Goal: Task Accomplishment & Management: Use online tool/utility

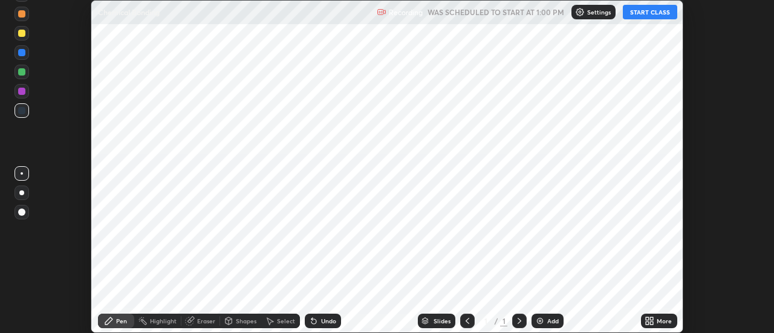
scroll to position [333, 773]
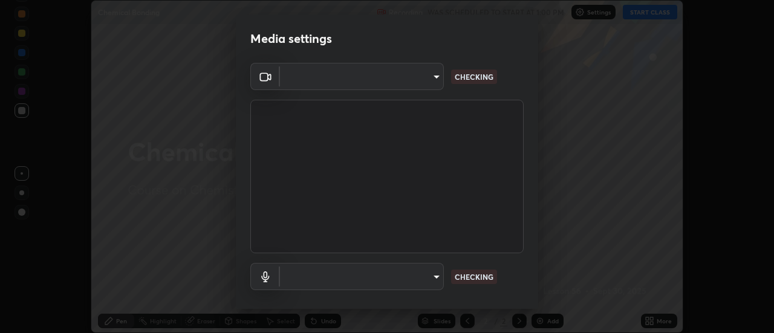
type input "3f428528f3d7ab6ac54735594839c6d4e55042ef2e8cc1e8c5b1a5cc2874ec8a"
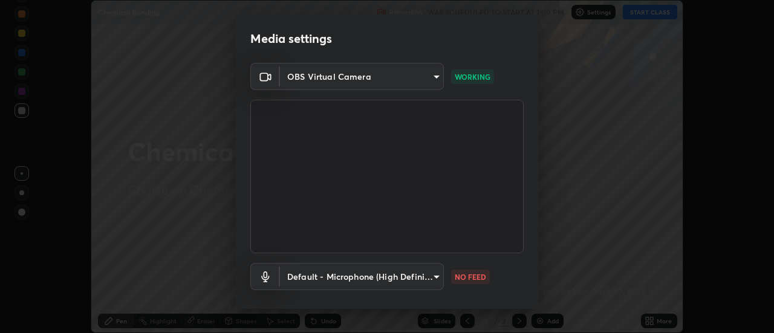
click at [346, 282] on body "Erase all Chemical Bonding Recording WAS SCHEDULED TO START AT 1:00 PM Settings…" at bounding box center [387, 166] width 774 height 333
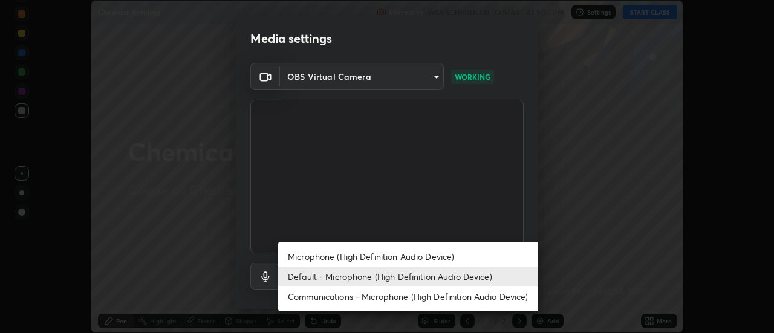
click at [320, 297] on li "Communications - Microphone (High Definition Audio Device)" at bounding box center [408, 297] width 260 height 20
type input "communications"
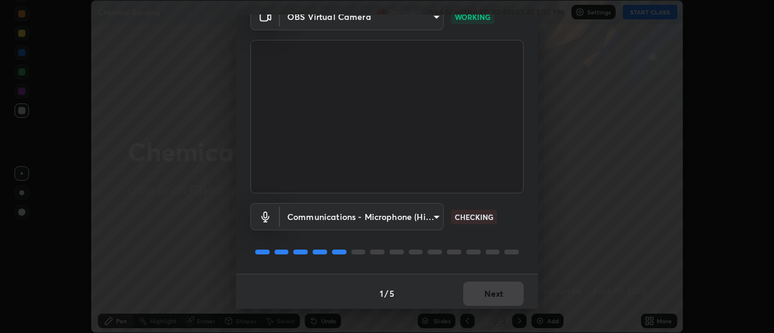
scroll to position [63, 0]
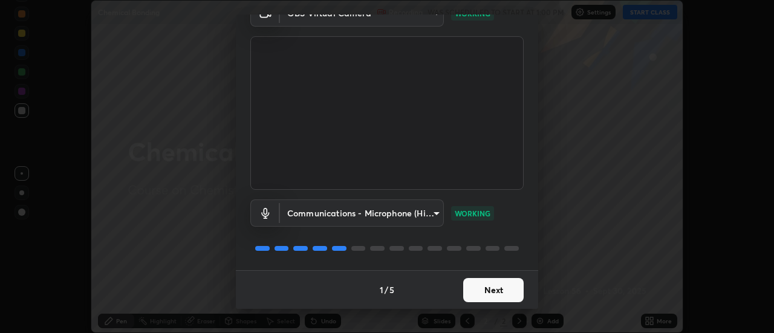
click at [483, 291] on button "Next" at bounding box center [493, 290] width 60 height 24
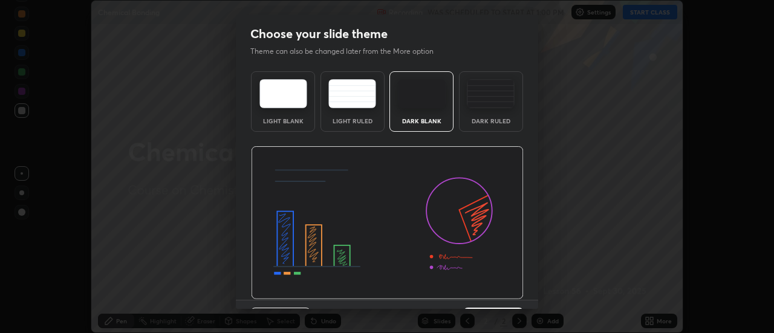
click at [490, 292] on img at bounding box center [387, 223] width 273 height 154
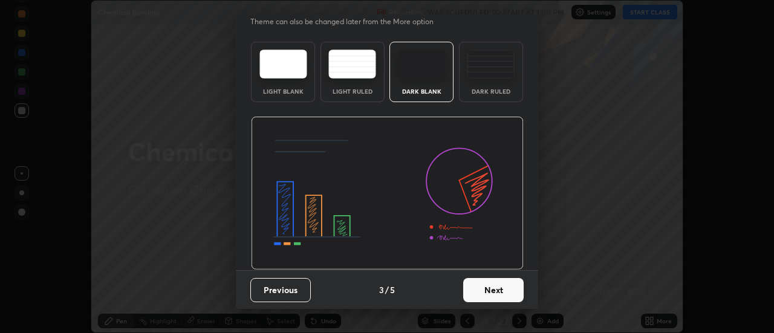
click at [504, 290] on button "Next" at bounding box center [493, 290] width 60 height 24
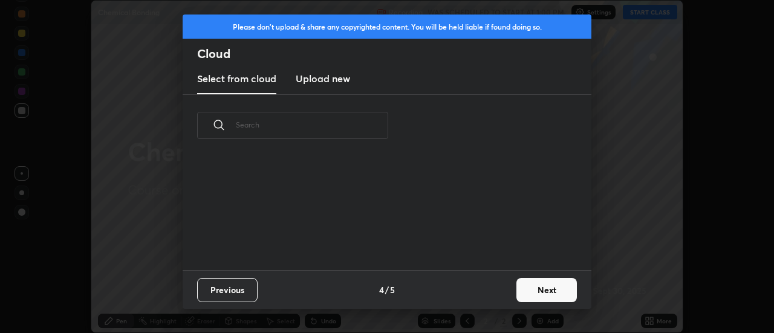
scroll to position [0, 0]
click at [539, 290] on button "Next" at bounding box center [546, 290] width 60 height 24
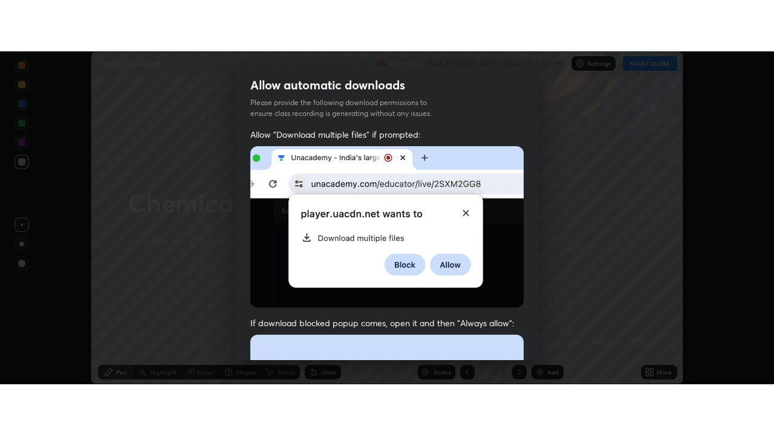
scroll to position [310, 0]
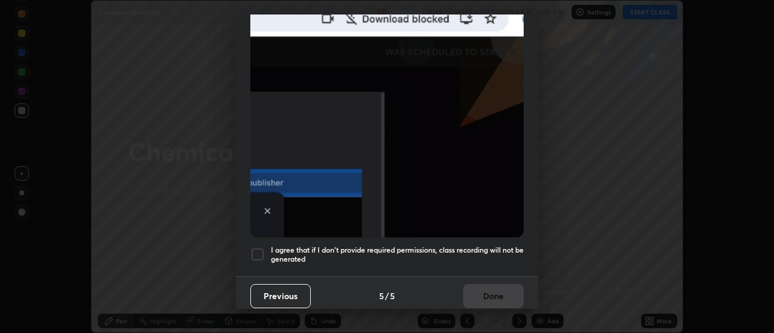
click at [484, 245] on h5 "I agree that if I don't provide required permissions, class recording will not …" at bounding box center [397, 254] width 253 height 19
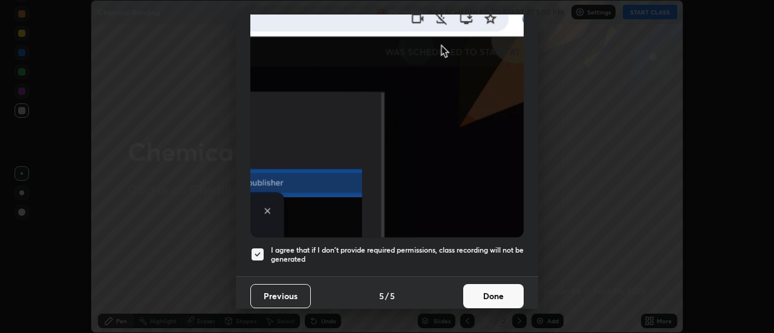
click at [491, 284] on button "Done" at bounding box center [493, 296] width 60 height 24
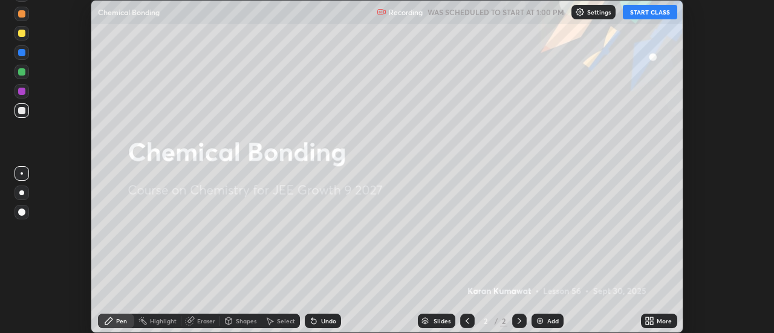
click at [652, 319] on icon at bounding box center [651, 318] width 3 height 3
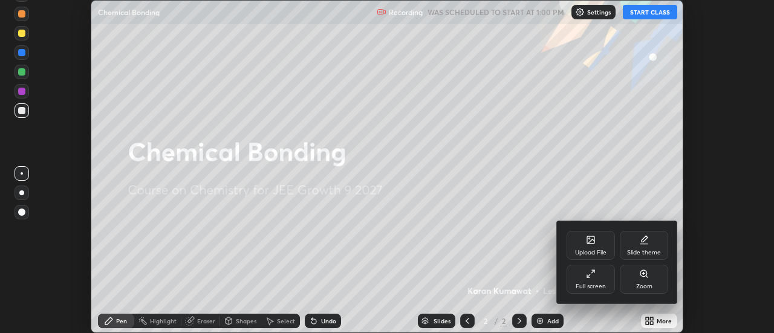
click at [598, 285] on div "Full screen" at bounding box center [590, 287] width 30 height 6
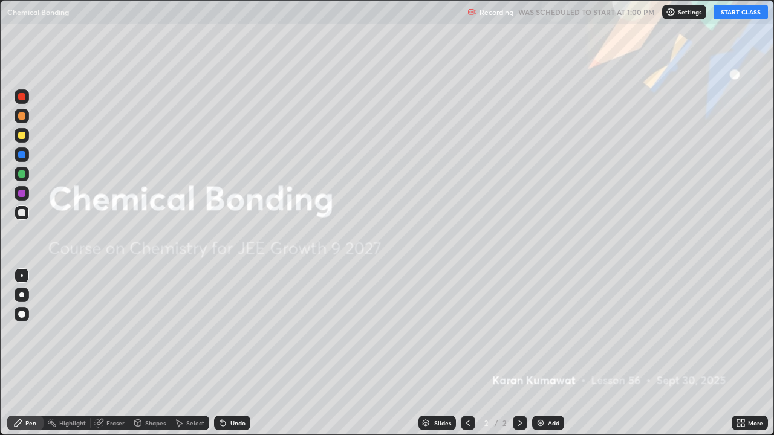
scroll to position [435, 774]
click at [740, 12] on button "START CLASS" at bounding box center [740, 12] width 54 height 15
click at [21, 295] on div at bounding box center [21, 295] width 5 height 5
click at [548, 332] on div "Add" at bounding box center [553, 423] width 11 height 6
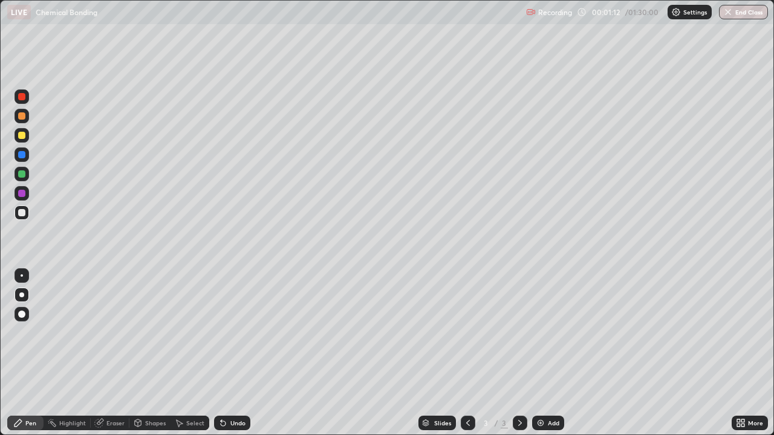
click at [22, 97] on div at bounding box center [21, 96] width 7 height 7
click at [21, 99] on div at bounding box center [21, 96] width 7 height 7
click at [22, 214] on div at bounding box center [21, 212] width 7 height 7
click at [114, 332] on div "Eraser" at bounding box center [115, 423] width 18 height 6
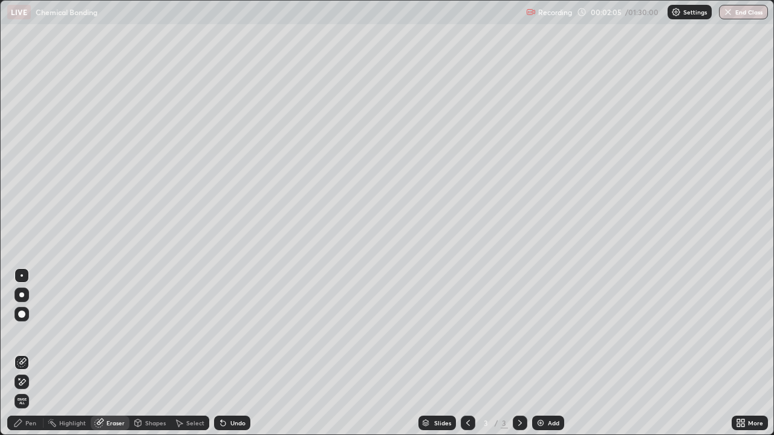
click at [114, 332] on div "Eraser" at bounding box center [115, 423] width 18 height 6
click at [22, 332] on icon at bounding box center [22, 382] width 10 height 10
click at [30, 332] on div "Pen" at bounding box center [30, 423] width 11 height 6
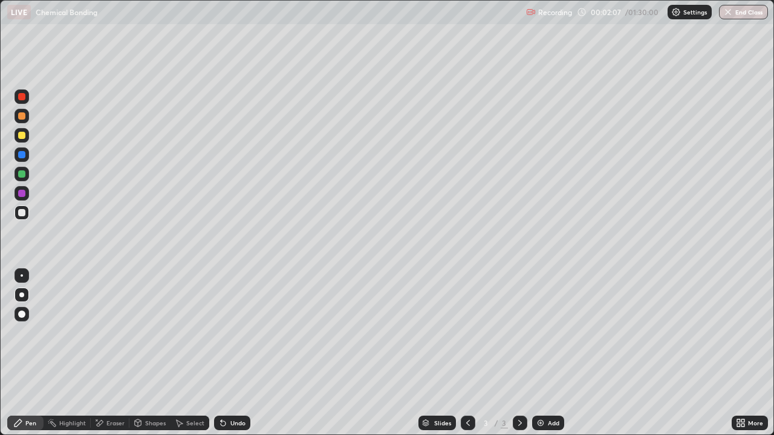
click at [28, 332] on div "Pen" at bounding box center [30, 423] width 11 height 6
click at [22, 213] on div at bounding box center [21, 212] width 7 height 7
click at [115, 332] on div "Eraser" at bounding box center [115, 423] width 18 height 6
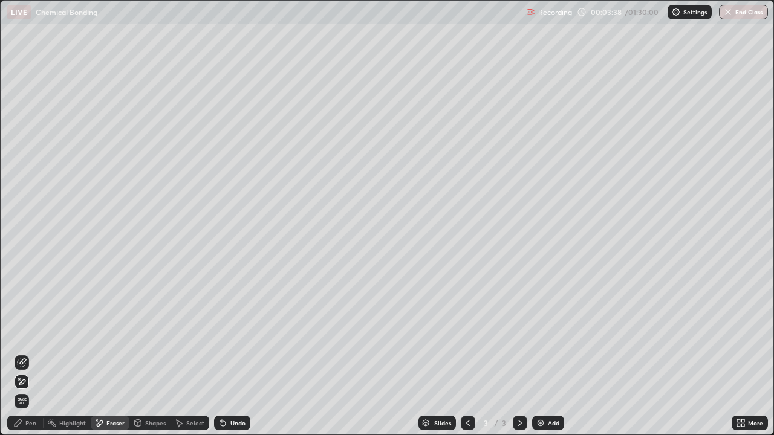
click at [30, 332] on div "Pen" at bounding box center [30, 423] width 11 height 6
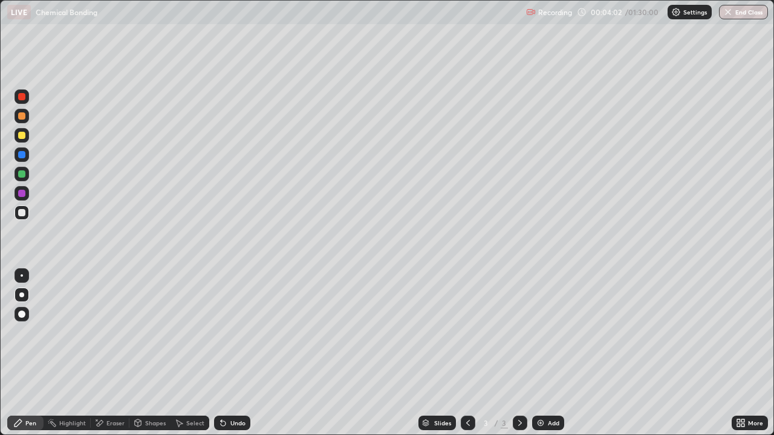
click at [22, 135] on div at bounding box center [21, 135] width 7 height 7
click at [23, 213] on div at bounding box center [21, 212] width 7 height 7
click at [22, 213] on div at bounding box center [21, 212] width 7 height 7
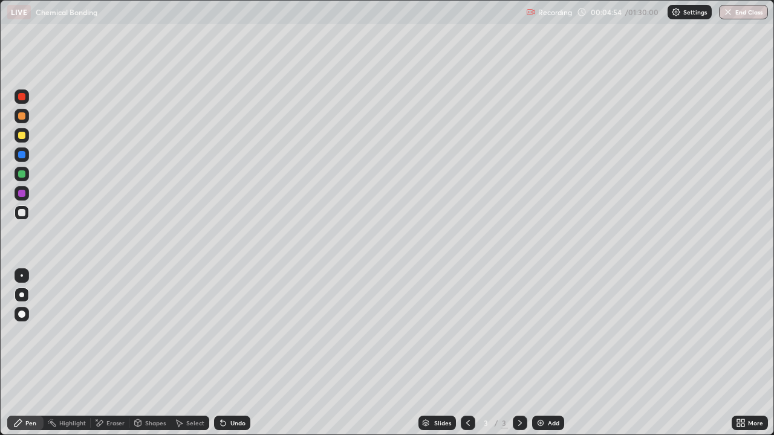
click at [22, 137] on div at bounding box center [21, 135] width 7 height 7
click at [22, 213] on div at bounding box center [21, 212] width 7 height 7
click at [21, 212] on div at bounding box center [21, 212] width 7 height 7
click at [549, 332] on div "Add" at bounding box center [553, 423] width 11 height 6
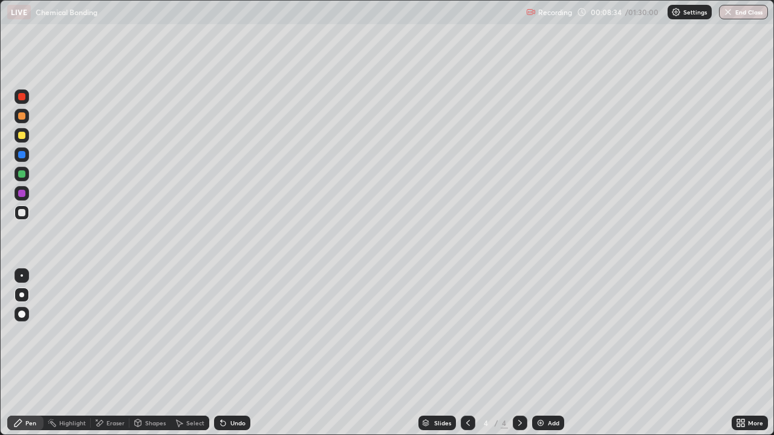
click at [22, 135] on div at bounding box center [21, 135] width 7 height 7
click at [23, 209] on div at bounding box center [21, 212] width 7 height 7
click at [467, 332] on icon at bounding box center [468, 423] width 10 height 10
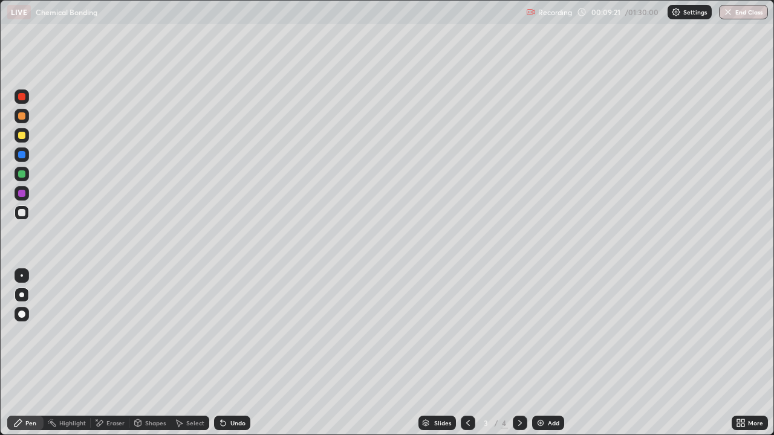
click at [520, 332] on icon at bounding box center [520, 423] width 10 height 10
click at [22, 135] on div at bounding box center [21, 135] width 7 height 7
click at [25, 212] on div at bounding box center [21, 212] width 7 height 7
click at [467, 332] on icon at bounding box center [468, 423] width 10 height 10
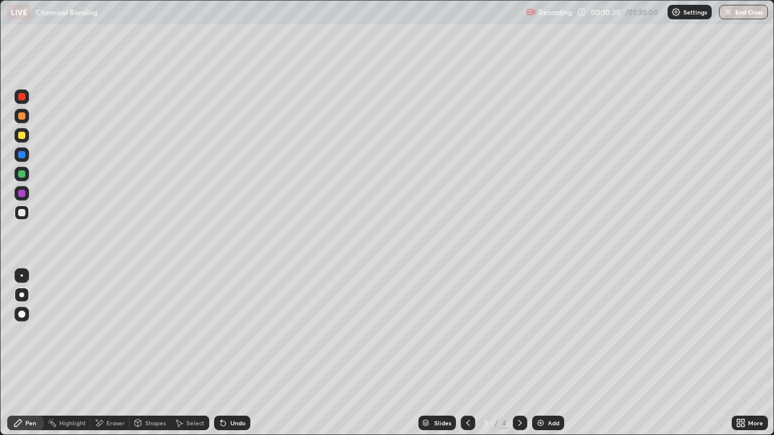
click at [516, 332] on icon at bounding box center [520, 423] width 10 height 10
click at [22, 116] on div at bounding box center [21, 115] width 7 height 7
click at [21, 117] on div at bounding box center [21, 115] width 7 height 7
click at [21, 212] on div at bounding box center [21, 212] width 7 height 7
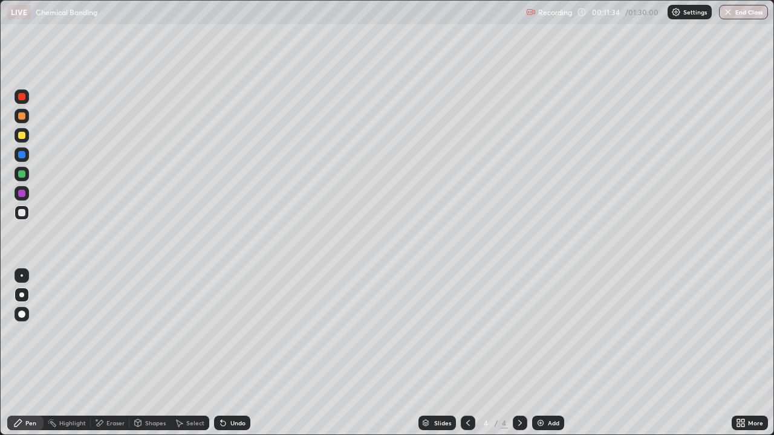
click at [22, 116] on div at bounding box center [21, 115] width 7 height 7
click at [24, 211] on div at bounding box center [21, 212] width 7 height 7
click at [539, 332] on img at bounding box center [541, 423] width 10 height 10
click at [22, 135] on div at bounding box center [21, 135] width 7 height 7
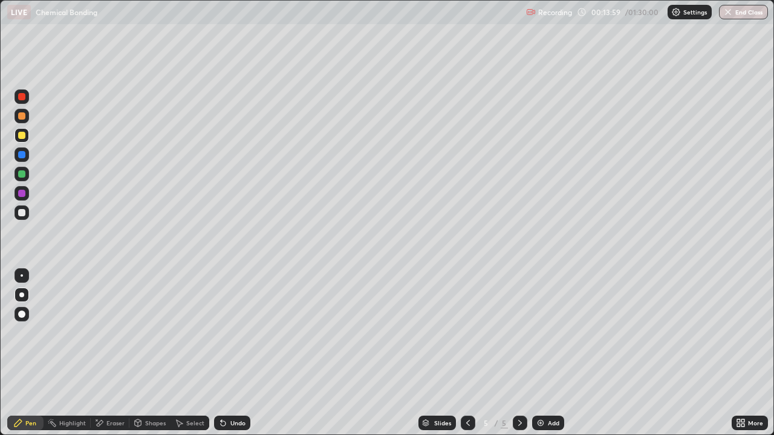
click at [23, 137] on div at bounding box center [21, 135] width 7 height 7
click at [21, 214] on div at bounding box center [21, 212] width 7 height 7
click at [23, 214] on div at bounding box center [21, 212] width 7 height 7
click at [22, 135] on div at bounding box center [21, 135] width 7 height 7
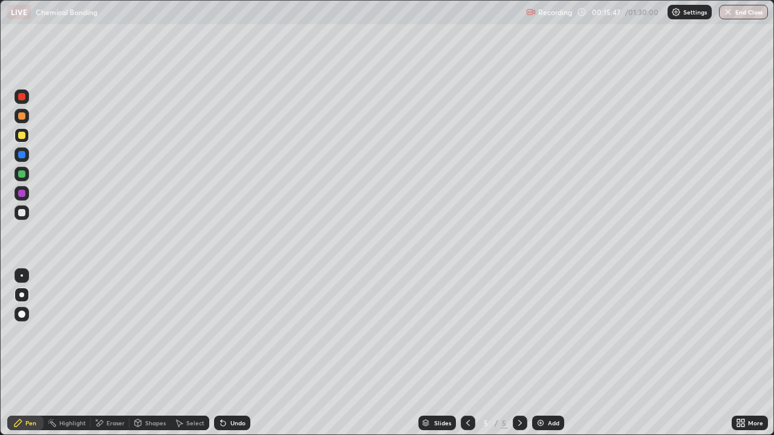
click at [23, 213] on div at bounding box center [21, 212] width 7 height 7
click at [543, 332] on img at bounding box center [541, 423] width 10 height 10
click at [22, 135] on div at bounding box center [21, 135] width 7 height 7
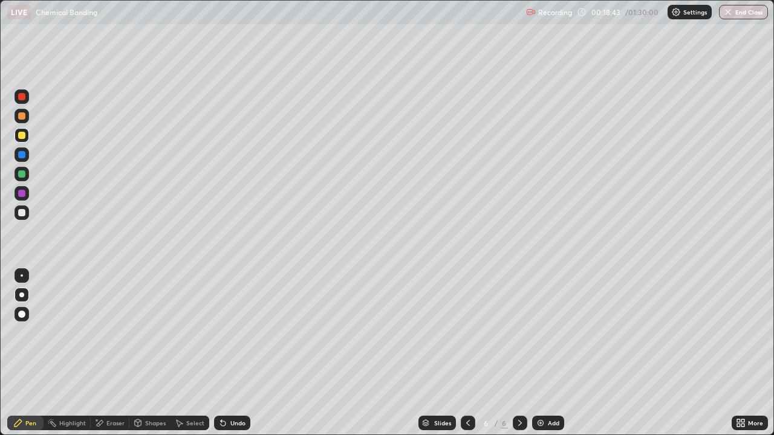
click at [25, 213] on div at bounding box center [21, 212] width 7 height 7
click at [22, 135] on div at bounding box center [21, 135] width 7 height 7
click at [21, 96] on div at bounding box center [21, 96] width 7 height 7
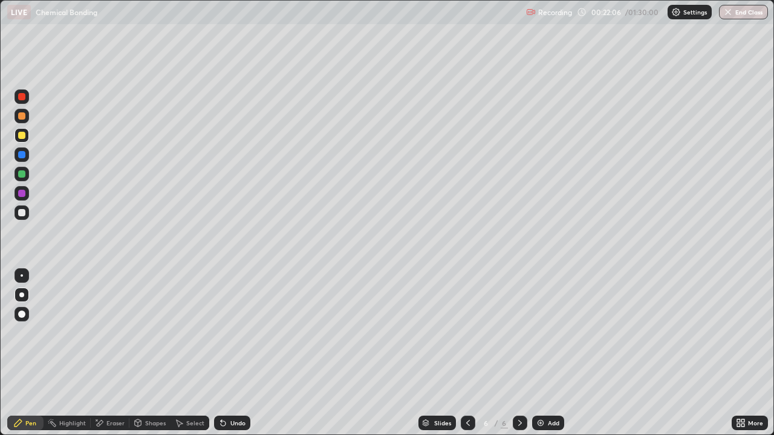
click at [21, 96] on div at bounding box center [21, 96] width 7 height 7
click at [22, 213] on div at bounding box center [21, 212] width 7 height 7
click at [22, 97] on div at bounding box center [21, 96] width 7 height 7
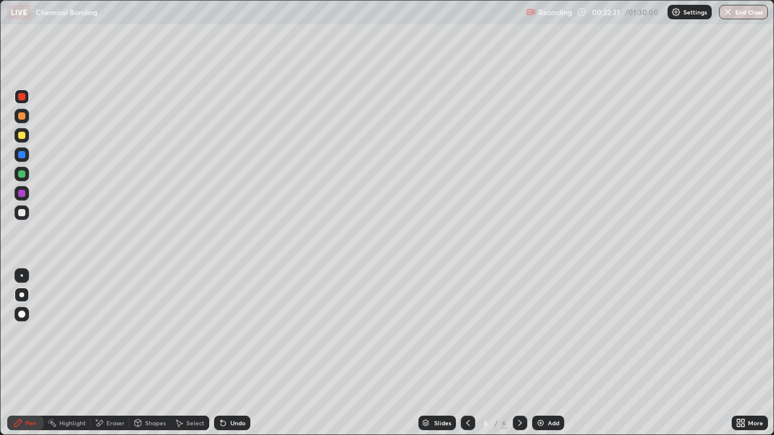
click at [25, 213] on div at bounding box center [21, 212] width 7 height 7
click at [24, 215] on div at bounding box center [21, 212] width 7 height 7
click at [239, 332] on div "Undo" at bounding box center [237, 423] width 15 height 6
click at [236, 332] on div "Undo" at bounding box center [237, 423] width 15 height 6
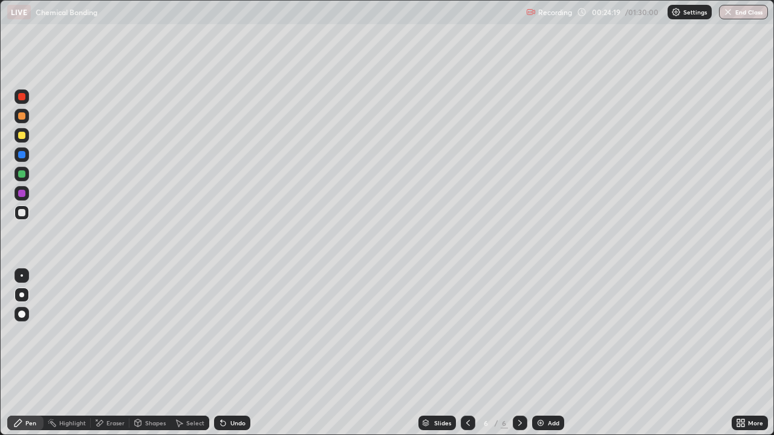
click at [234, 332] on div "Undo" at bounding box center [237, 423] width 15 height 6
click at [230, 332] on div "Undo" at bounding box center [237, 423] width 15 height 6
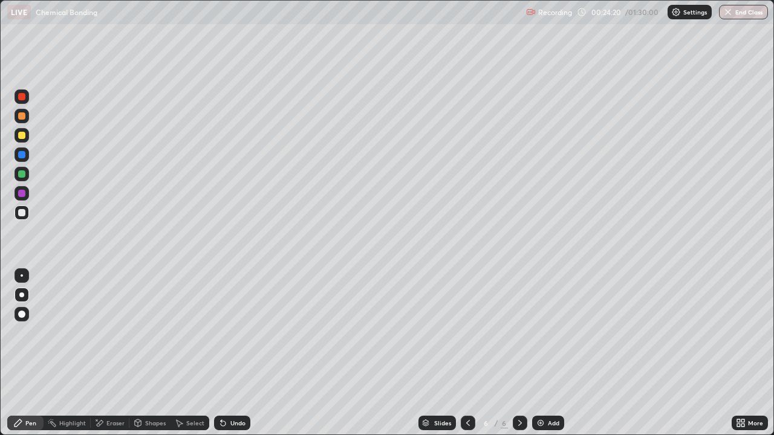
click at [230, 332] on div "Undo" at bounding box center [232, 423] width 36 height 15
click at [20, 138] on div at bounding box center [21, 135] width 7 height 7
click at [239, 332] on div "Undo" at bounding box center [237, 423] width 15 height 6
click at [238, 332] on div "Undo" at bounding box center [237, 423] width 15 height 6
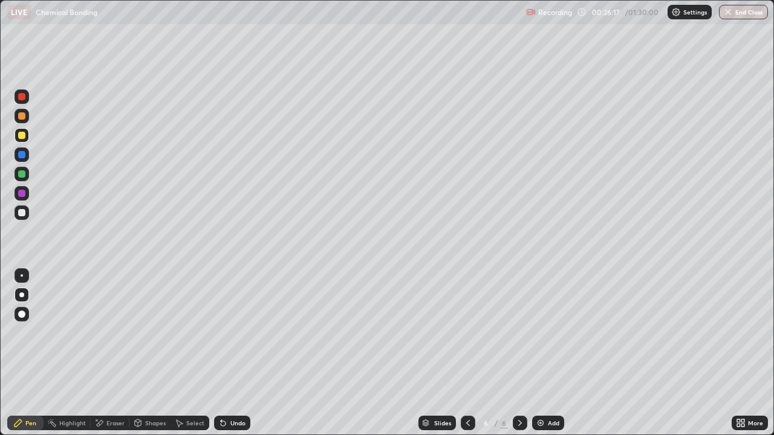
click at [22, 135] on div at bounding box center [21, 135] width 7 height 7
click at [235, 332] on div "Undo" at bounding box center [237, 423] width 15 height 6
click at [230, 332] on div "Undo" at bounding box center [237, 423] width 15 height 6
click at [22, 97] on div at bounding box center [21, 96] width 7 height 7
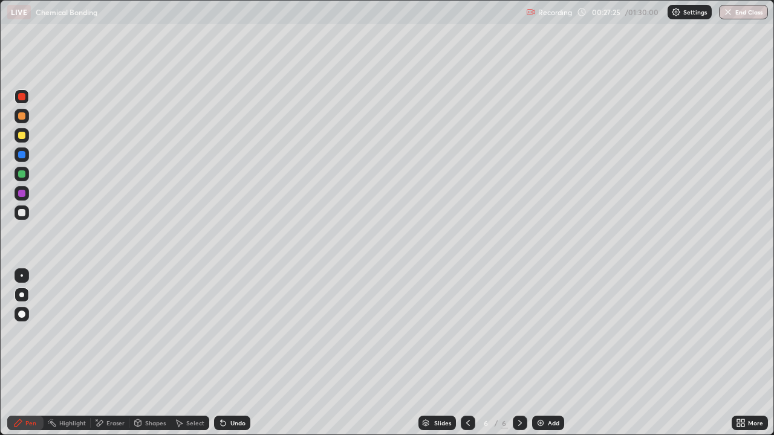
click at [24, 99] on div at bounding box center [21, 96] width 7 height 7
click at [539, 332] on img at bounding box center [541, 423] width 10 height 10
click at [22, 213] on div at bounding box center [21, 212] width 7 height 7
click at [18, 137] on div at bounding box center [21, 135] width 7 height 7
click at [551, 332] on div "Add" at bounding box center [553, 423] width 11 height 6
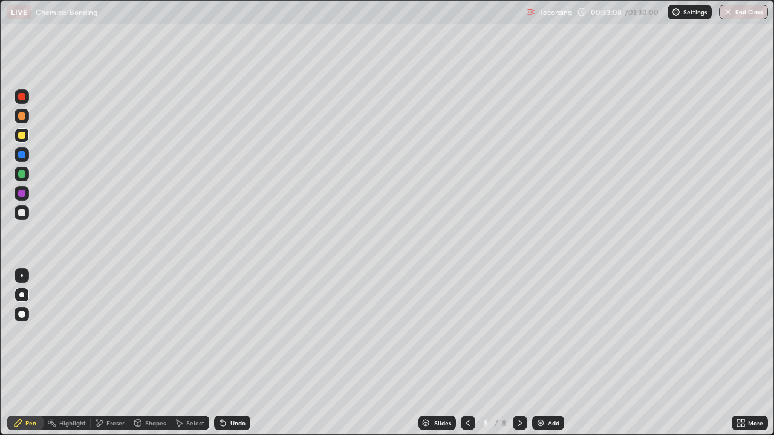
click at [22, 213] on div at bounding box center [21, 212] width 7 height 7
click at [21, 117] on div at bounding box center [21, 115] width 7 height 7
click at [24, 117] on div at bounding box center [21, 115] width 7 height 7
click at [24, 215] on div at bounding box center [21, 212] width 7 height 7
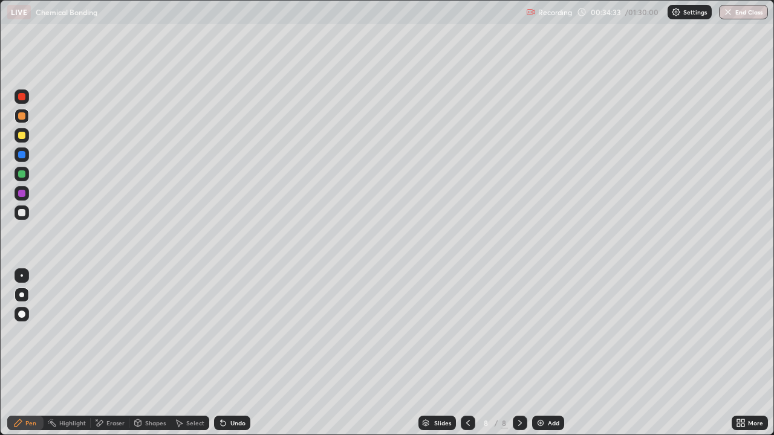
click at [24, 215] on div at bounding box center [21, 212] width 7 height 7
click at [548, 332] on div "Add" at bounding box center [553, 423] width 11 height 6
click at [23, 99] on div at bounding box center [21, 96] width 7 height 7
click at [24, 210] on div at bounding box center [21, 212] width 7 height 7
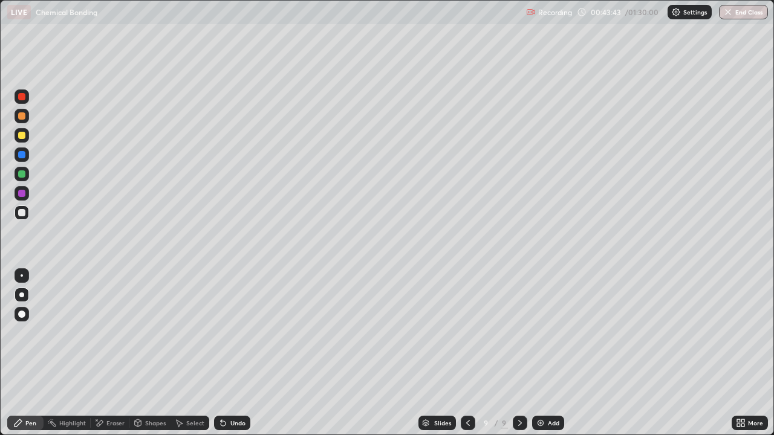
click at [24, 210] on div at bounding box center [21, 212] width 7 height 7
click at [24, 137] on div at bounding box center [21, 135] width 7 height 7
click at [552, 332] on div "Add" at bounding box center [553, 423] width 11 height 6
click at [22, 97] on div at bounding box center [21, 96] width 7 height 7
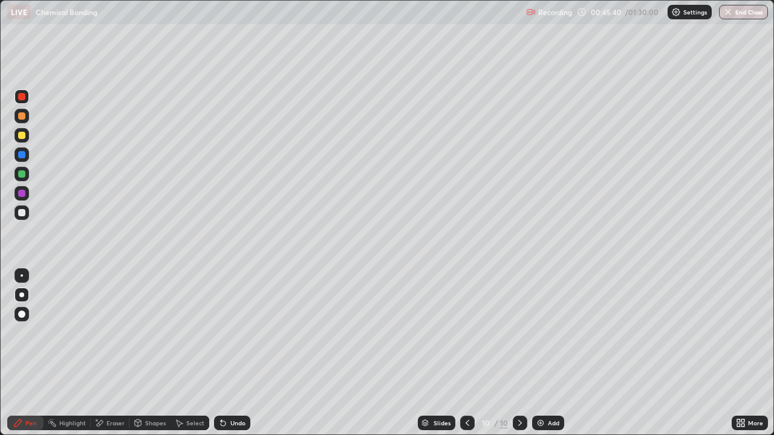
click at [22, 97] on div at bounding box center [21, 96] width 7 height 7
click at [23, 213] on div at bounding box center [21, 212] width 7 height 7
click at [23, 99] on div at bounding box center [21, 96] width 7 height 7
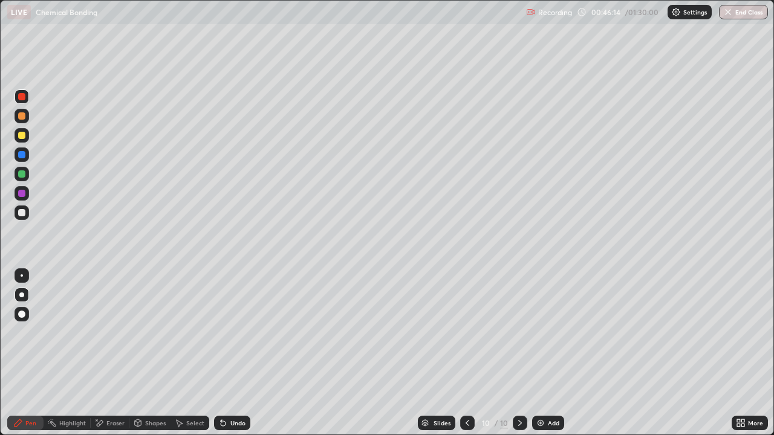
click at [22, 213] on div at bounding box center [21, 212] width 7 height 7
click at [24, 214] on div at bounding box center [21, 212] width 7 height 7
click at [21, 138] on div at bounding box center [21, 135] width 7 height 7
click at [24, 136] on div at bounding box center [21, 135] width 7 height 7
click at [546, 332] on div "Add" at bounding box center [548, 423] width 32 height 15
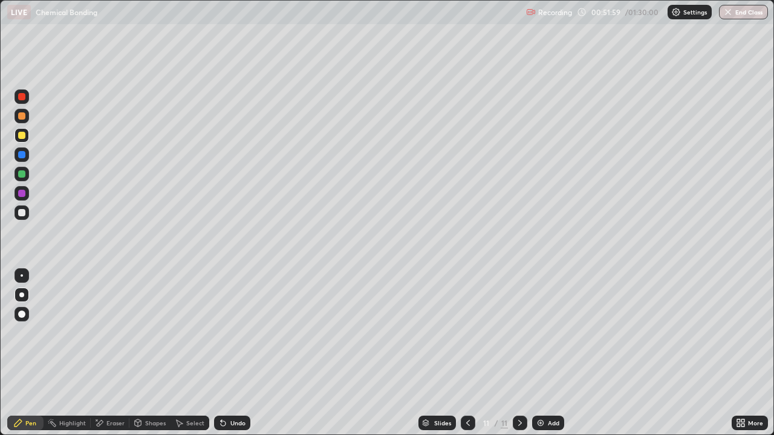
click at [23, 99] on div at bounding box center [21, 96] width 7 height 7
click at [22, 213] on div at bounding box center [21, 212] width 7 height 7
click at [22, 136] on div at bounding box center [21, 135] width 7 height 7
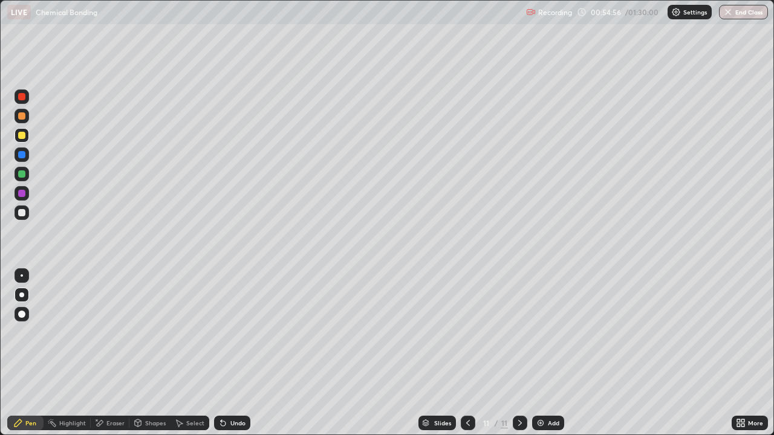
click at [22, 215] on div at bounding box center [21, 212] width 7 height 7
click at [19, 213] on div at bounding box center [21, 212] width 7 height 7
click at [21, 137] on div at bounding box center [21, 135] width 7 height 7
click at [549, 332] on div "Add" at bounding box center [553, 423] width 11 height 6
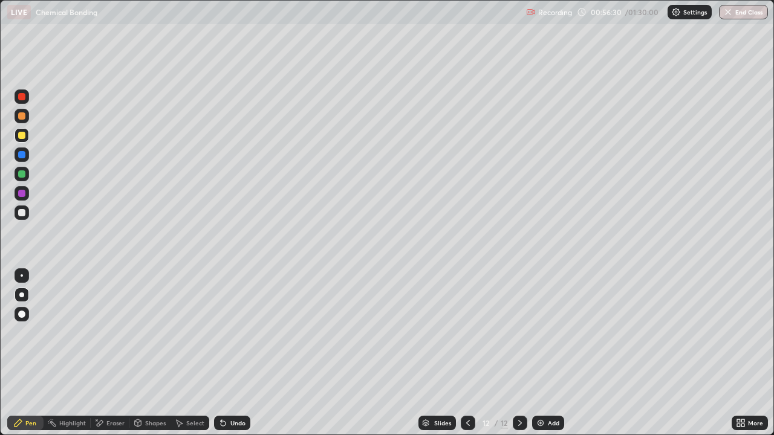
click at [467, 332] on icon at bounding box center [468, 423] width 10 height 10
click at [465, 332] on icon at bounding box center [468, 423] width 10 height 10
click at [468, 332] on icon at bounding box center [468, 423] width 10 height 10
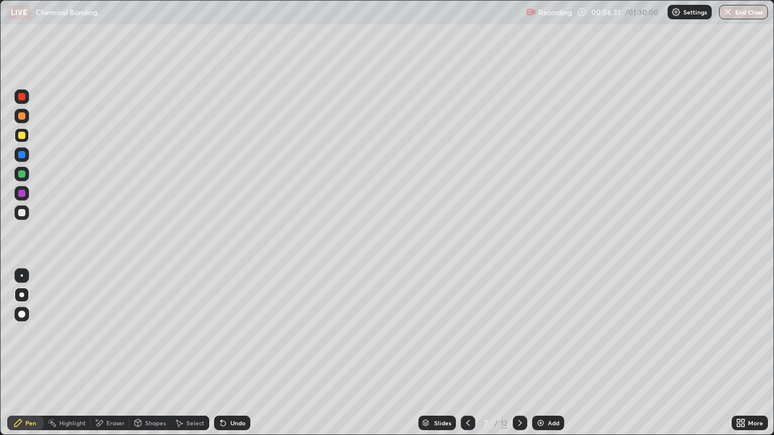
click at [468, 332] on icon at bounding box center [468, 423] width 10 height 10
click at [469, 332] on icon at bounding box center [468, 423] width 10 height 10
click at [468, 332] on icon at bounding box center [468, 423] width 10 height 10
click at [519, 332] on icon at bounding box center [520, 423] width 10 height 10
click at [520, 332] on icon at bounding box center [520, 423] width 10 height 10
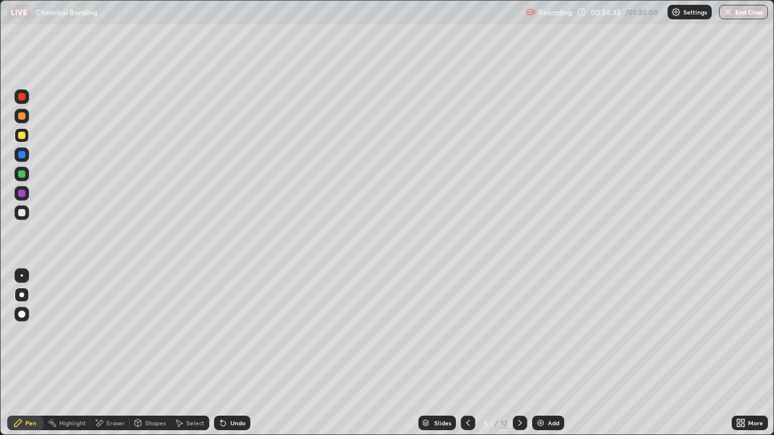
click at [517, 332] on icon at bounding box center [520, 423] width 10 height 10
click at [518, 332] on icon at bounding box center [520, 423] width 10 height 10
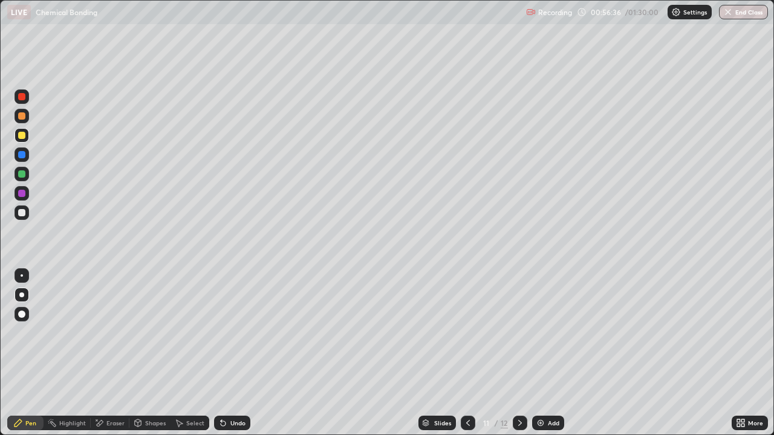
click at [518, 332] on icon at bounding box center [520, 423] width 10 height 10
click at [518, 332] on icon at bounding box center [520, 423] width 4 height 6
click at [22, 97] on div at bounding box center [21, 96] width 7 height 7
click at [235, 332] on div "Undo" at bounding box center [237, 423] width 15 height 6
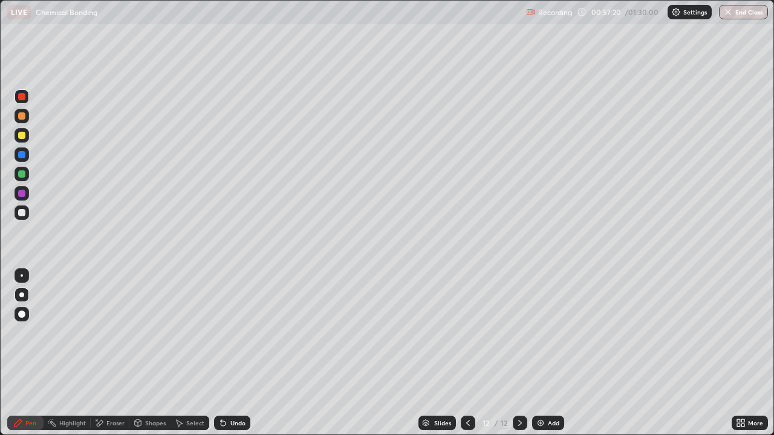
click at [237, 332] on div "Undo" at bounding box center [237, 423] width 15 height 6
click at [21, 213] on div at bounding box center [21, 212] width 7 height 7
click at [18, 332] on icon at bounding box center [18, 423] width 7 height 7
click at [24, 138] on div at bounding box center [21, 135] width 7 height 7
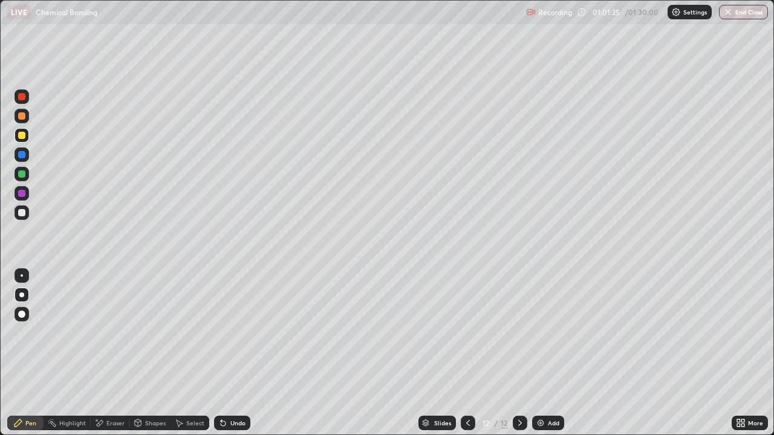
click at [21, 213] on div at bounding box center [21, 212] width 7 height 7
click at [22, 135] on div at bounding box center [21, 135] width 7 height 7
click at [545, 332] on div "Add" at bounding box center [548, 423] width 32 height 15
click at [22, 96] on div at bounding box center [21, 96] width 7 height 7
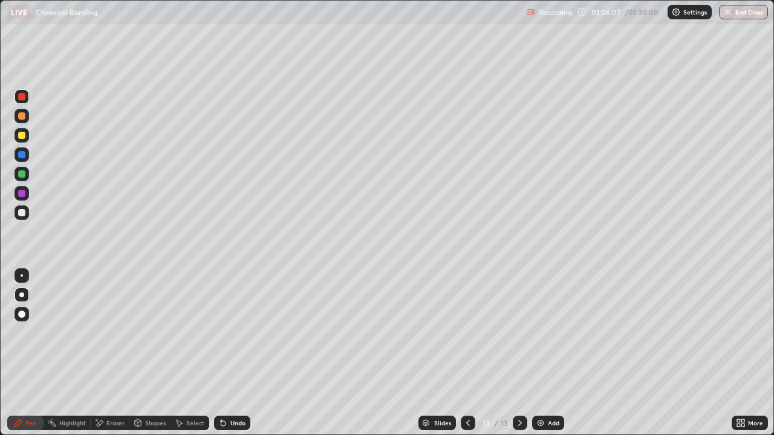
click at [22, 96] on div at bounding box center [21, 96] width 7 height 7
click at [106, 332] on div "Eraser" at bounding box center [110, 423] width 39 height 15
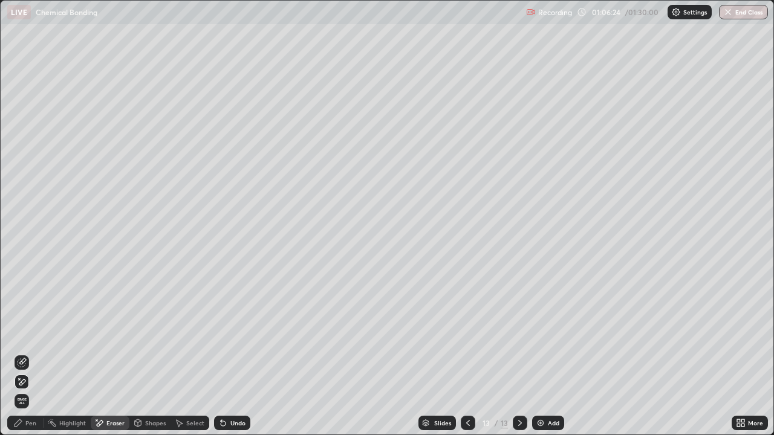
click at [28, 332] on div "Pen" at bounding box center [30, 423] width 11 height 6
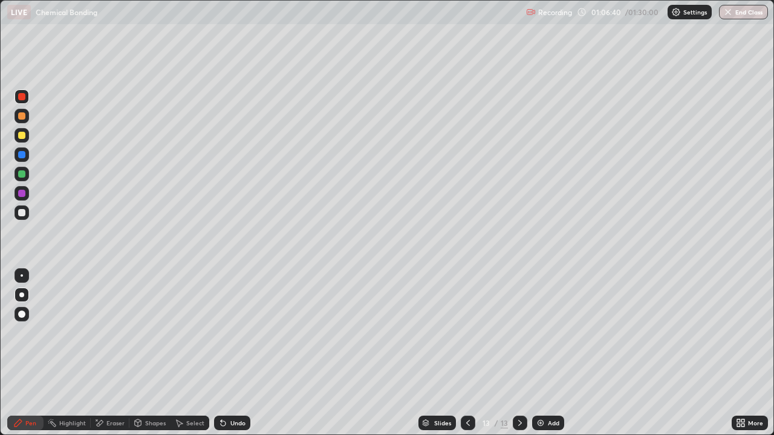
click at [25, 212] on div at bounding box center [21, 212] width 7 height 7
click at [22, 213] on div at bounding box center [21, 212] width 7 height 7
click at [118, 332] on div "Eraser" at bounding box center [115, 423] width 18 height 6
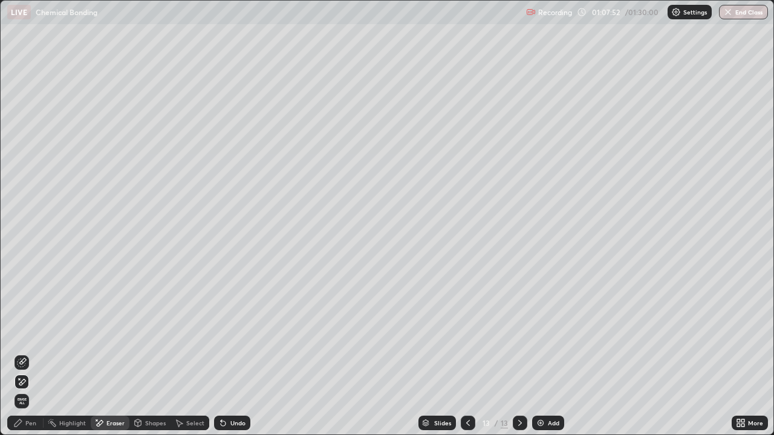
click at [24, 332] on icon at bounding box center [22, 382] width 10 height 10
click at [34, 332] on div "Pen" at bounding box center [30, 423] width 11 height 6
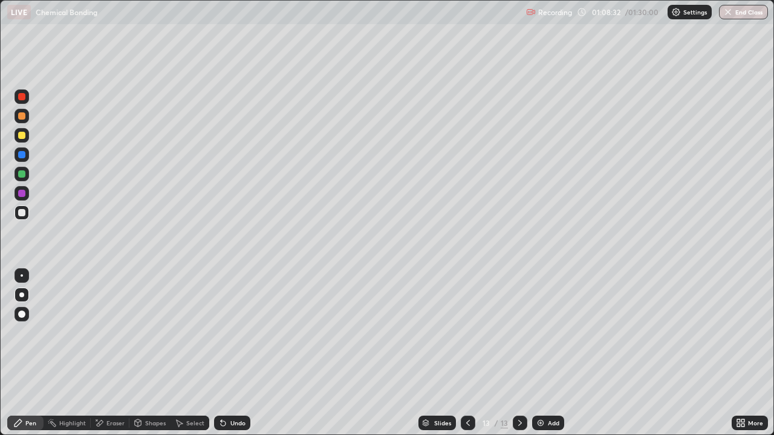
click at [21, 134] on div at bounding box center [21, 135] width 7 height 7
click at [22, 213] on div at bounding box center [21, 212] width 7 height 7
click at [22, 216] on div at bounding box center [21, 212] width 7 height 7
click at [548, 332] on div "Add" at bounding box center [553, 423] width 11 height 6
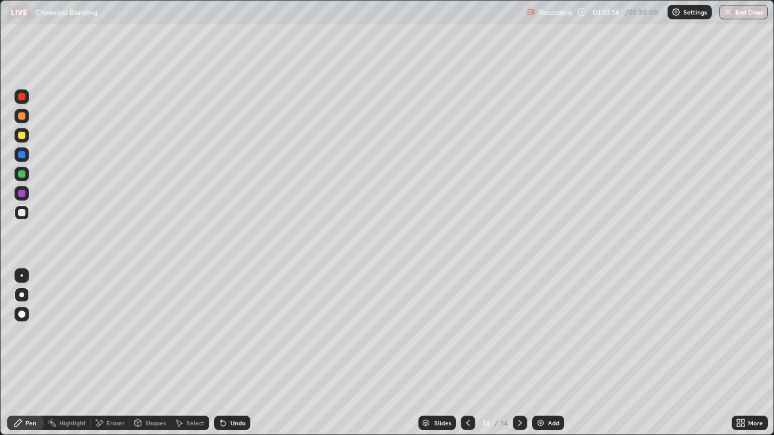
click at [20, 138] on div at bounding box center [21, 135] width 7 height 7
click at [22, 213] on div at bounding box center [21, 212] width 7 height 7
click at [22, 136] on div at bounding box center [21, 135] width 7 height 7
click at [25, 134] on div at bounding box center [21, 135] width 7 height 7
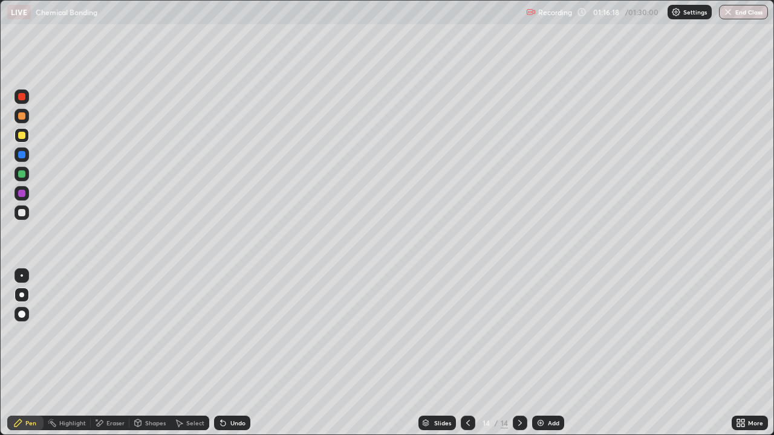
click at [22, 213] on div at bounding box center [21, 212] width 7 height 7
click at [24, 214] on div at bounding box center [21, 212] width 7 height 7
click at [22, 137] on div at bounding box center [21, 135] width 7 height 7
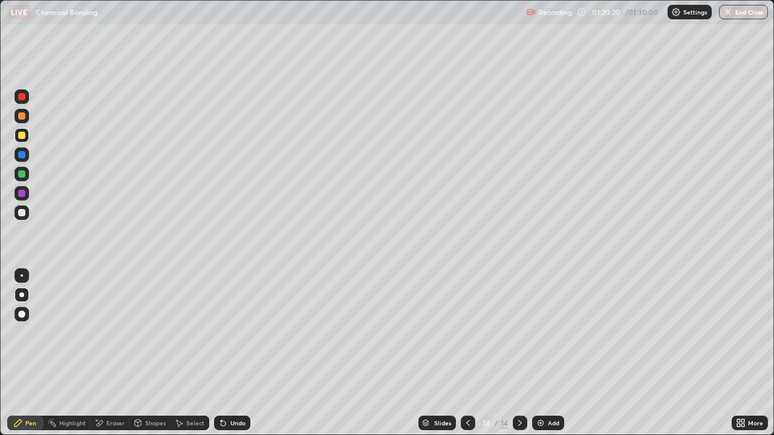
click at [544, 332] on div "Add" at bounding box center [548, 423] width 32 height 15
click at [22, 213] on div at bounding box center [21, 212] width 7 height 7
click at [21, 212] on div at bounding box center [21, 212] width 7 height 7
click at [22, 135] on div at bounding box center [21, 135] width 7 height 7
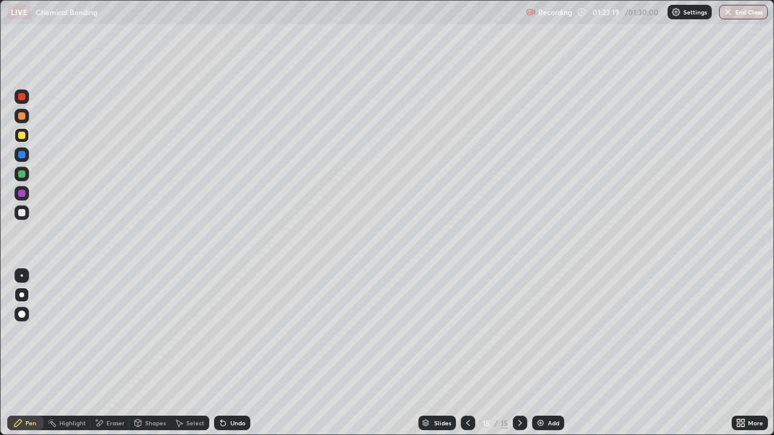
click at [22, 213] on div at bounding box center [21, 212] width 7 height 7
click at [20, 134] on div at bounding box center [21, 135] width 7 height 7
click at [739, 13] on button "End Class" at bounding box center [744, 12] width 48 height 15
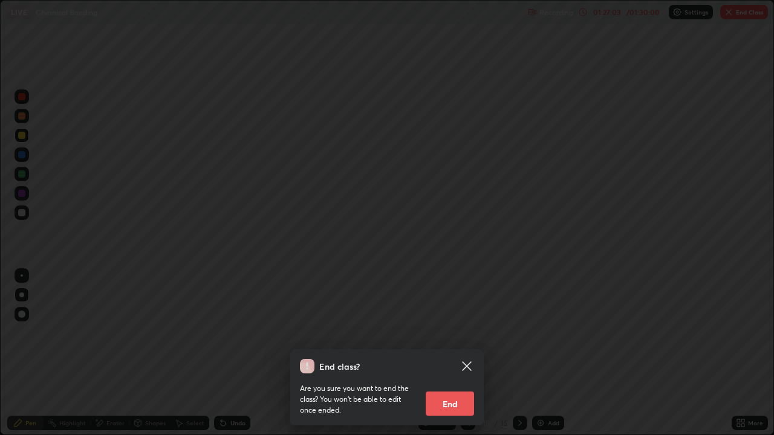
click at [456, 332] on button "End" at bounding box center [450, 404] width 48 height 24
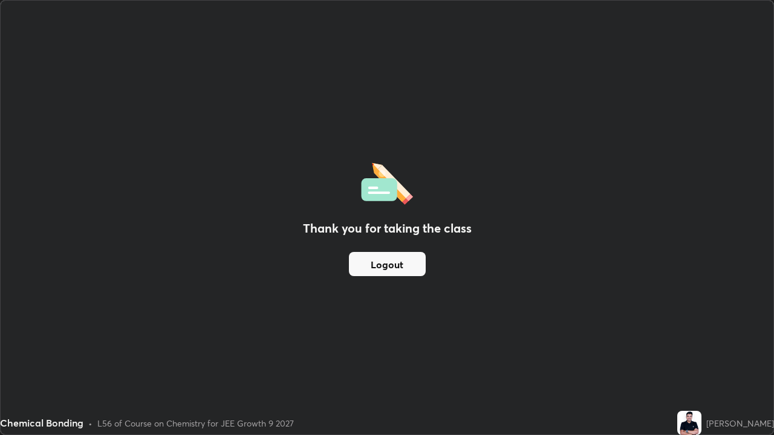
click at [394, 266] on button "Logout" at bounding box center [387, 264] width 77 height 24
click at [389, 265] on button "Logout" at bounding box center [387, 264] width 77 height 24
click at [381, 267] on button "Logout" at bounding box center [387, 264] width 77 height 24
